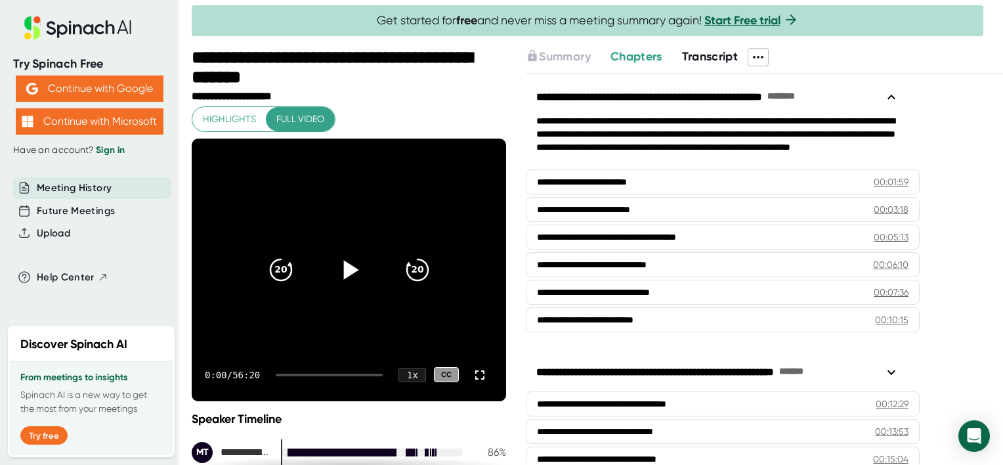
click at [334, 265] on icon at bounding box center [349, 269] width 33 height 33
click at [311, 115] on span "Full video" at bounding box center [300, 119] width 48 height 16
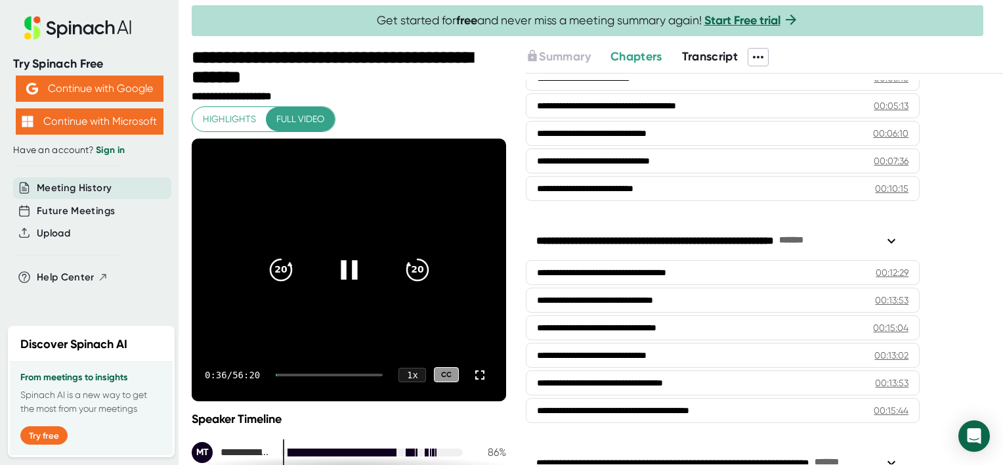
click at [292, 372] on div "0:36 / 56:20 1 x CC" at bounding box center [349, 375] width 315 height 53
click at [406, 269] on icon "20" at bounding box center [417, 269] width 33 height 33
click at [472, 372] on icon at bounding box center [480, 375] width 16 height 16
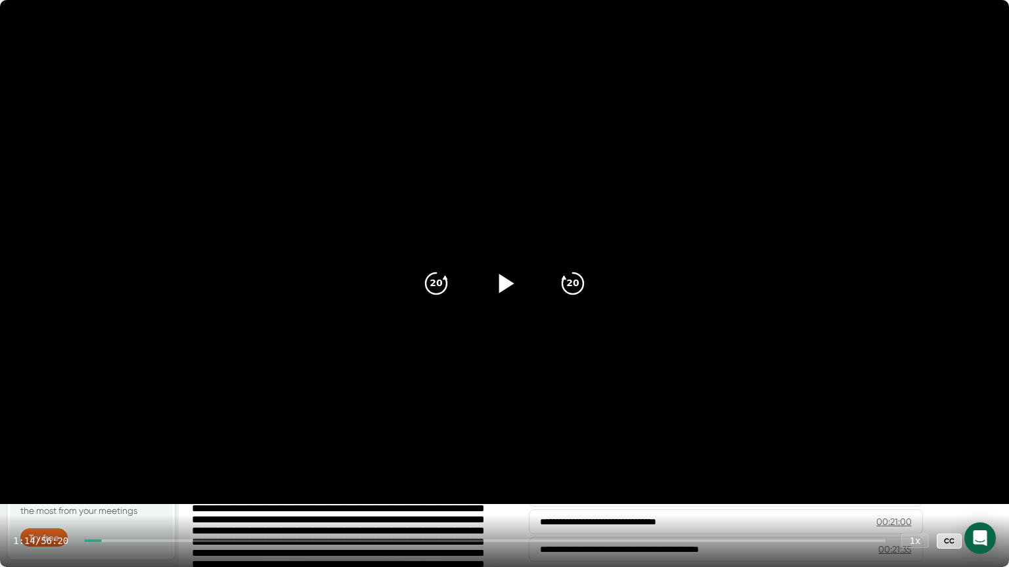
click at [508, 285] on icon at bounding box center [506, 283] width 15 height 19
click at [946, 464] on div "CC" at bounding box center [948, 541] width 25 height 15
click at [972, 292] on video at bounding box center [504, 252] width 1009 height 504
click at [504, 279] on icon at bounding box center [506, 283] width 15 height 19
click at [581, 277] on icon "20" at bounding box center [572, 283] width 33 height 33
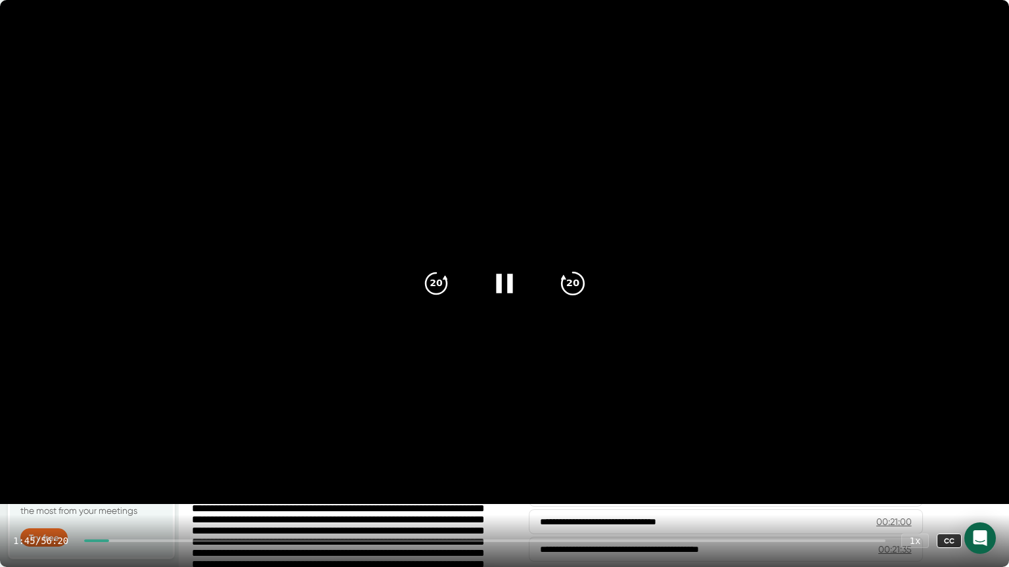
click at [581, 277] on icon "20" at bounding box center [572, 283] width 33 height 33
